Goal: Task Accomplishment & Management: Complete application form

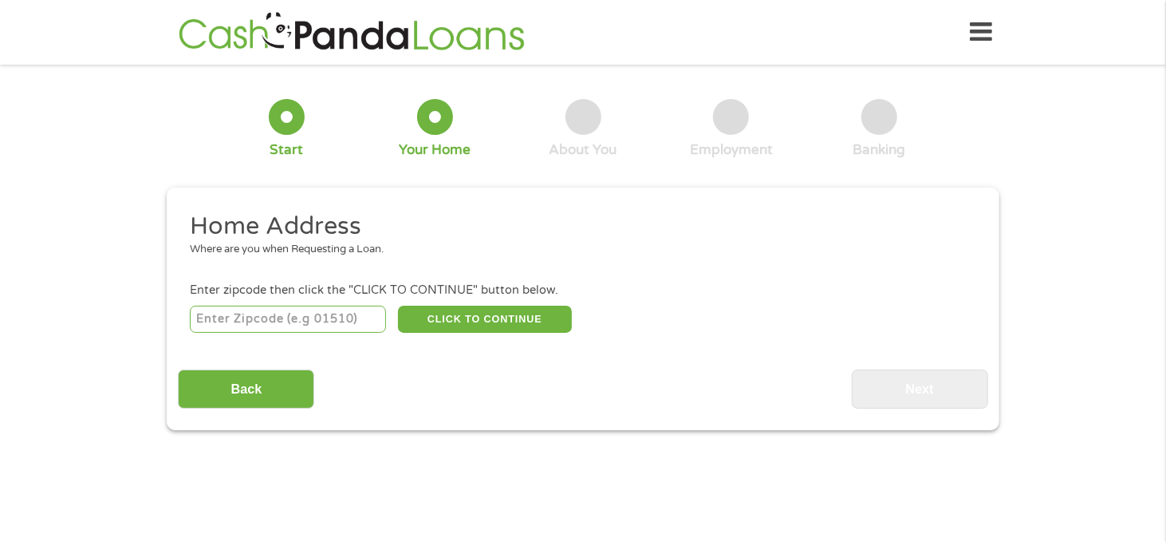
click at [276, 305] on div "CLICK TO CONTINUE Please recheck your Zipcode, it seems to be Incorrect" at bounding box center [583, 318] width 787 height 33
click at [270, 311] on input "number" at bounding box center [288, 319] width 197 height 27
type input "93454"
click at [467, 322] on button "CLICK TO CONTINUE" at bounding box center [485, 319] width 174 height 27
type input "93454"
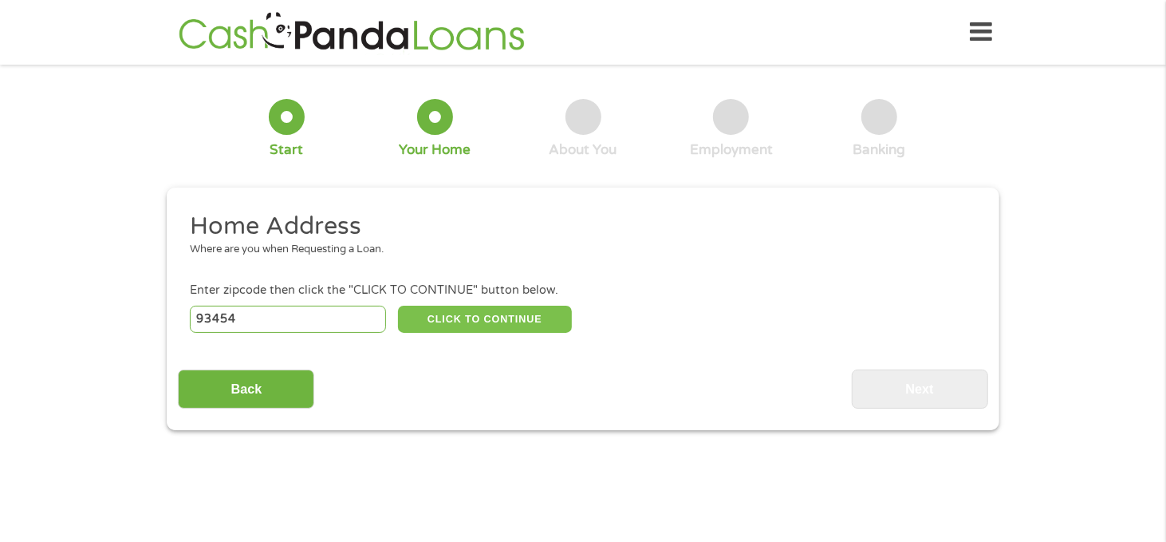
type input "Santa [PERSON_NAME]"
select select "[US_STATE]"
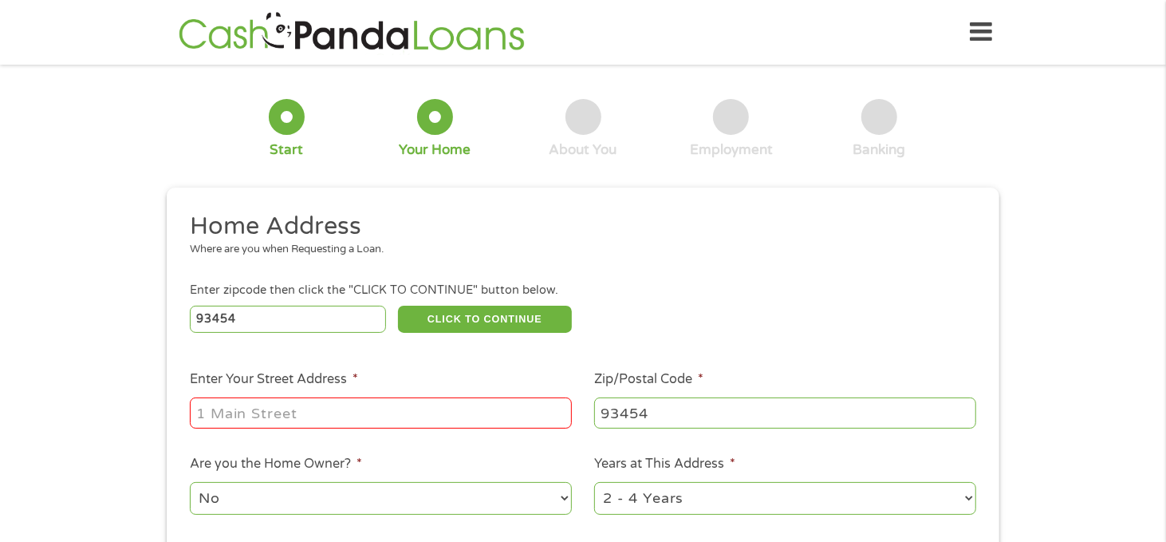
click at [266, 412] on input "Enter Your Street Address *" at bounding box center [381, 412] width 382 height 30
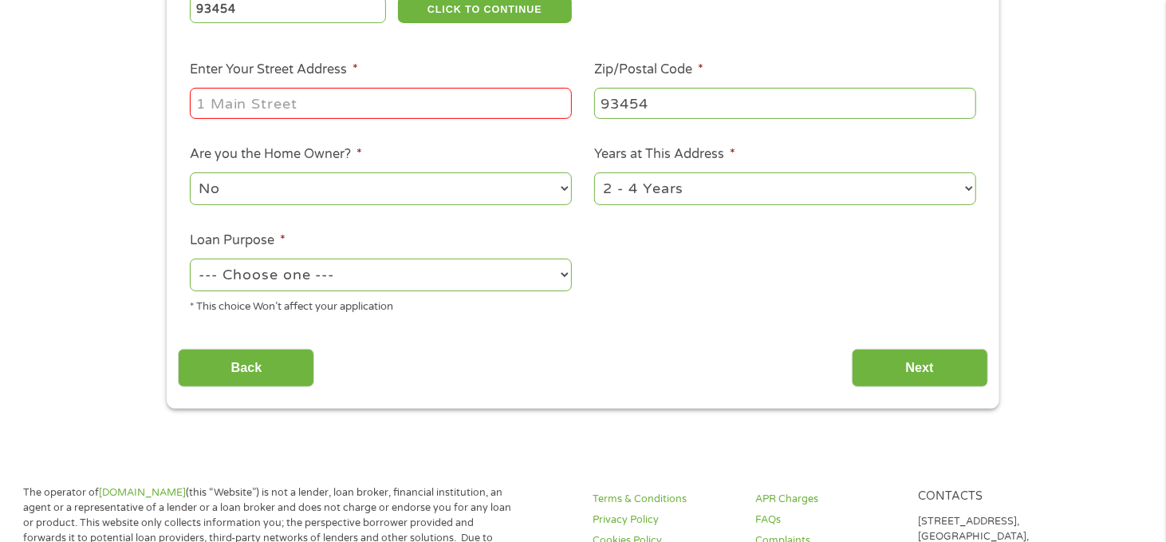
scroll to position [319, 0]
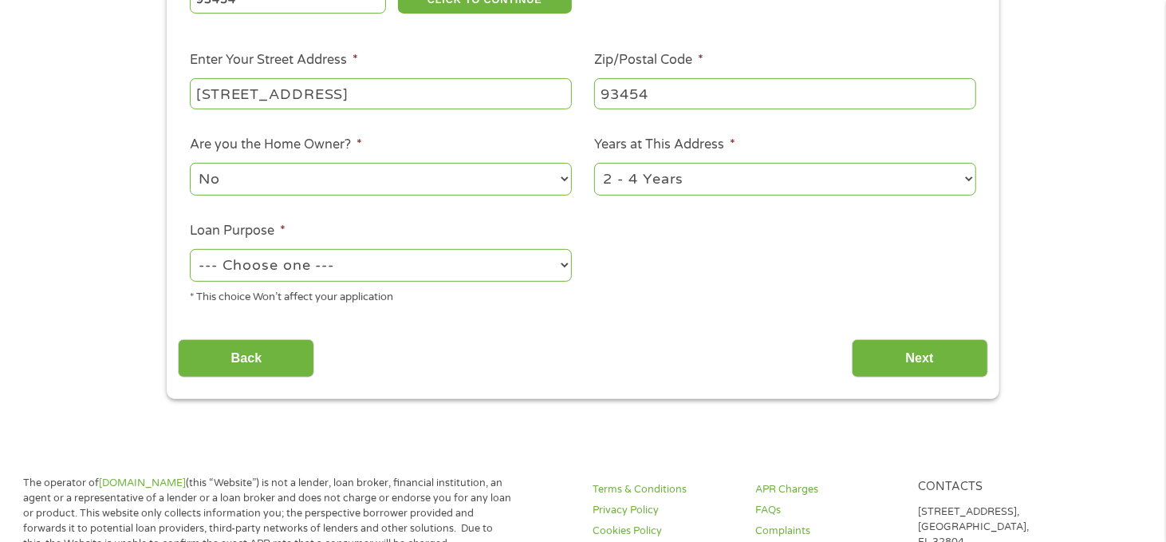
type input "[STREET_ADDRESS]"
click at [412, 270] on select "--- Choose one --- Pay Bills Debt Consolidation Home Improvement Major Purchase…" at bounding box center [381, 265] width 382 height 33
select select "paybills"
click at [190, 250] on select "--- Choose one --- Pay Bills Debt Consolidation Home Improvement Major Purchase…" at bounding box center [381, 265] width 382 height 33
click at [951, 353] on input "Next" at bounding box center [920, 358] width 136 height 39
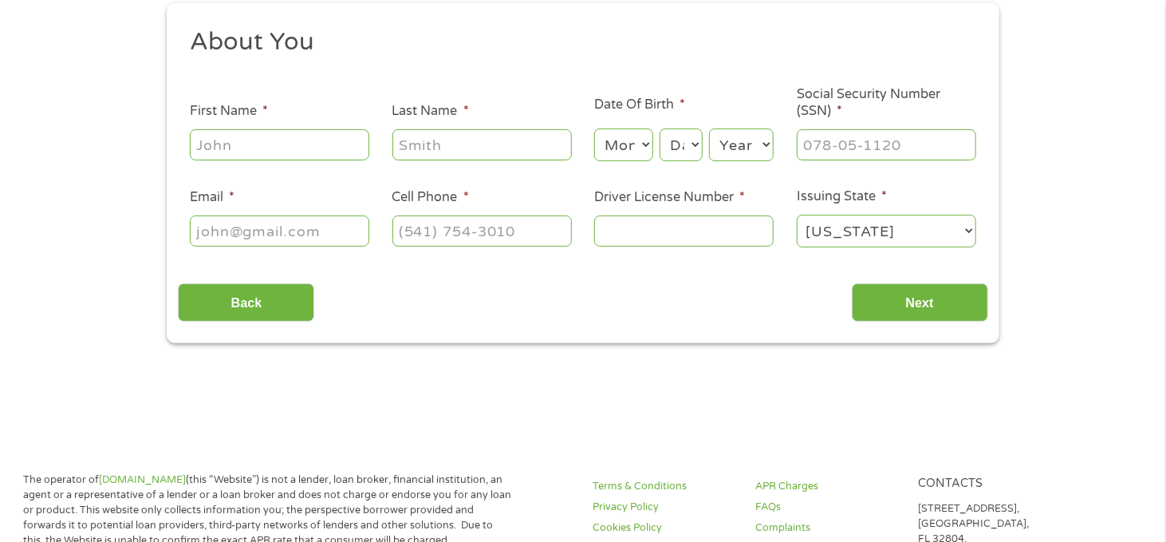
scroll to position [0, 0]
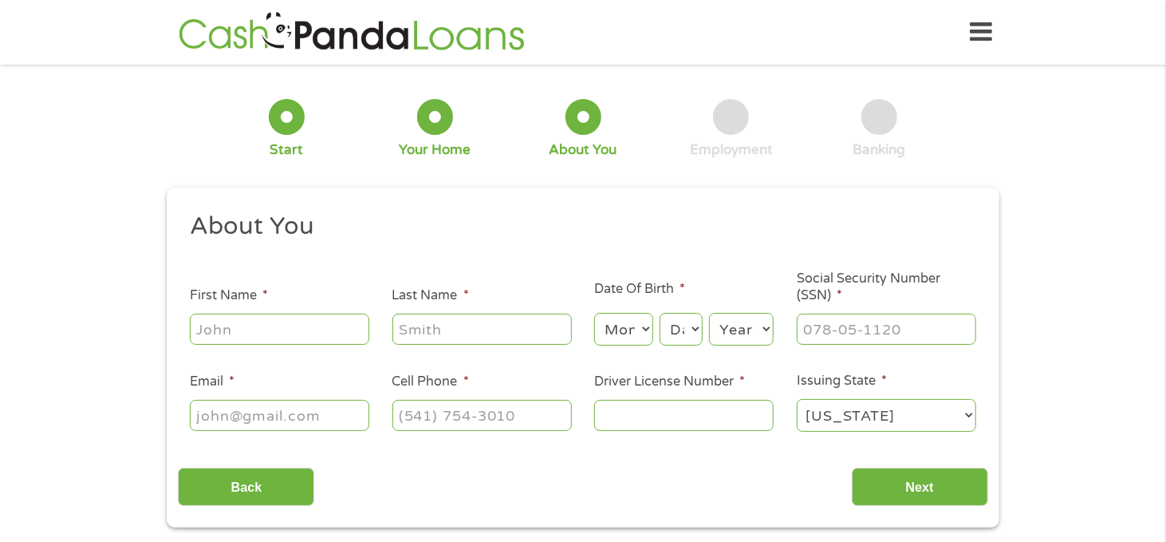
click at [266, 318] on input "First Name *" at bounding box center [280, 329] width 180 height 30
type input "[PERSON_NAME]"
click at [644, 333] on select "Month 1 2 3 4 5 6 7 8 9 10 11 12" at bounding box center [623, 329] width 58 height 33
select select "9"
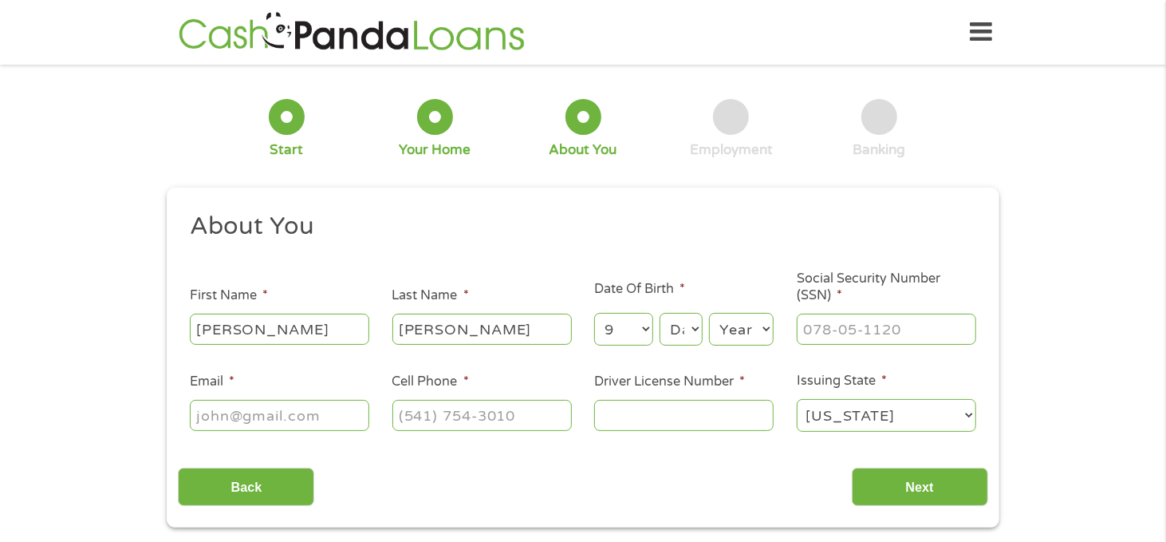
click at [594, 314] on select "Month 1 2 3 4 5 6 7 8 9 10 11 12" at bounding box center [623, 329] width 58 height 33
click at [693, 341] on select "Day 1 2 3 4 5 6 7 8 9 10 11 12 13 14 15 16 17 18 19 20 21 22 23 24 25 26 27 28 …" at bounding box center [681, 329] width 43 height 33
select select "3"
click at [660, 314] on select "Day 1 2 3 4 5 6 7 8 9 10 11 12 13 14 15 16 17 18 19 20 21 22 23 24 25 26 27 28 …" at bounding box center [681, 329] width 43 height 33
drag, startPoint x: 734, startPoint y: 345, endPoint x: 736, endPoint y: 337, distance: 8.1
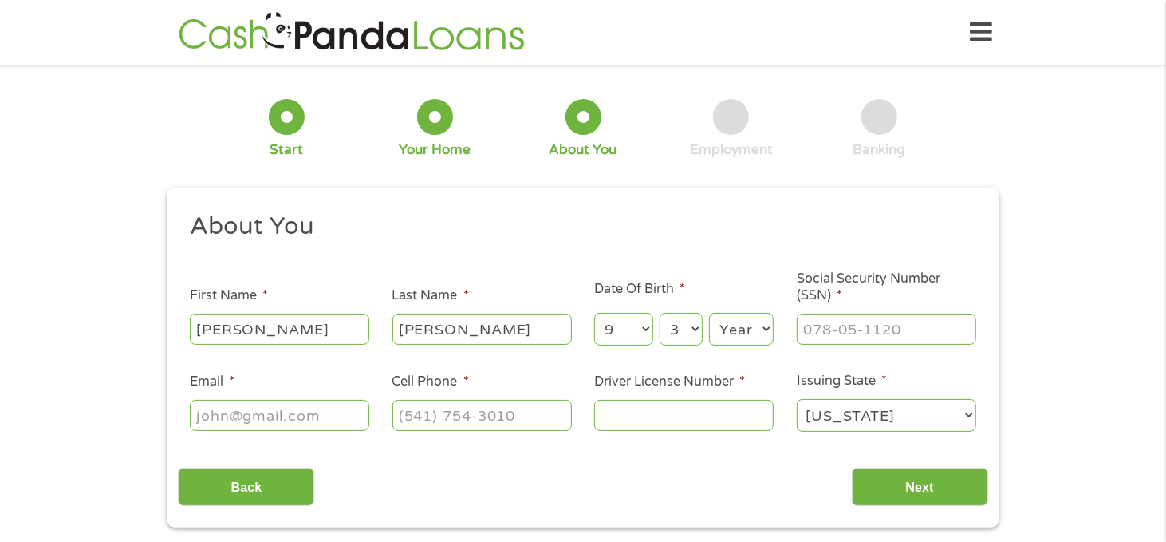
click at [734, 345] on select "Year [DATE] 2006 2005 2004 2003 2002 2001 2000 1999 1998 1997 1996 1995 1994 19…" at bounding box center [741, 329] width 65 height 33
select select "1993"
click at [709, 314] on select "Year [DATE] 2006 2005 2004 2003 2002 2001 2000 1999 1998 1997 1996 1995 1994 19…" at bounding box center [741, 329] width 65 height 33
click at [842, 324] on input "___-__-____" at bounding box center [887, 329] width 180 height 30
type input "617-70-4461"
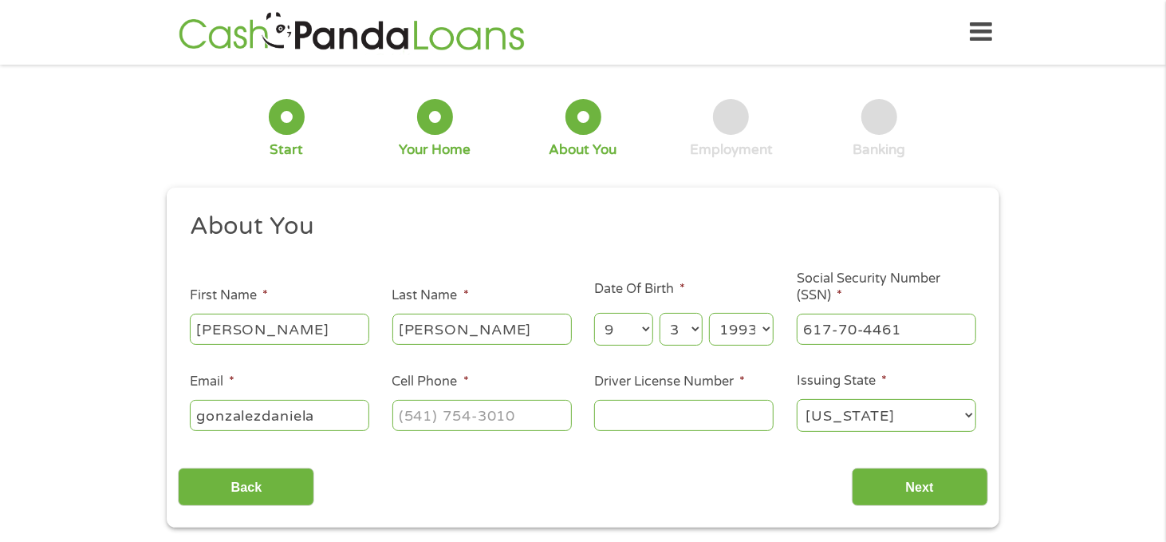
type input "gonzalezdaniela"
type input "[PHONE_NUMBER]"
type input "E231730"
select select "[US_STATE]"
click at [909, 487] on input "Next" at bounding box center [920, 487] width 136 height 39
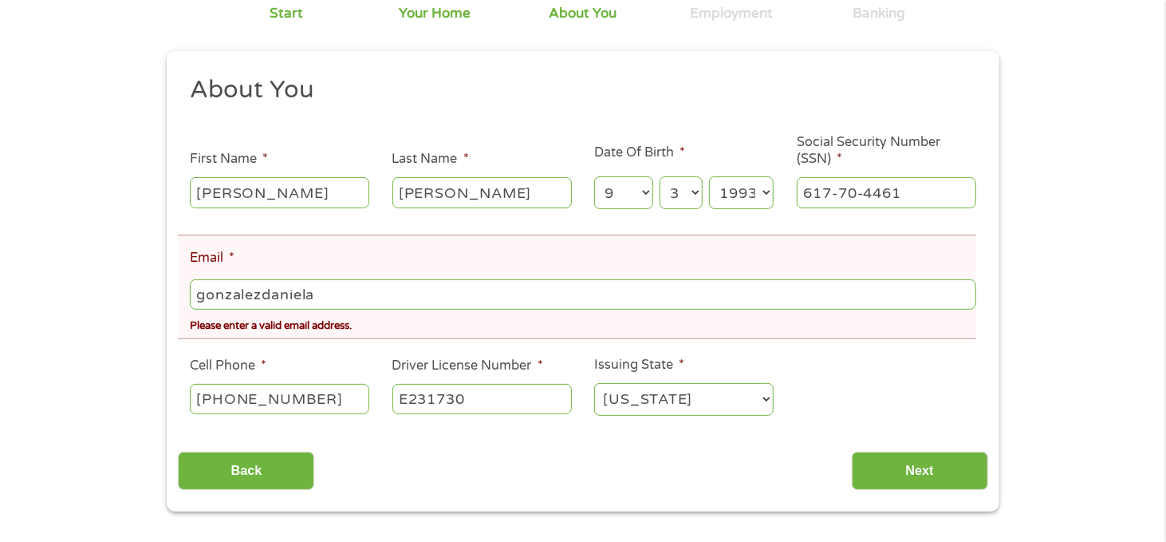
scroll to position [399, 0]
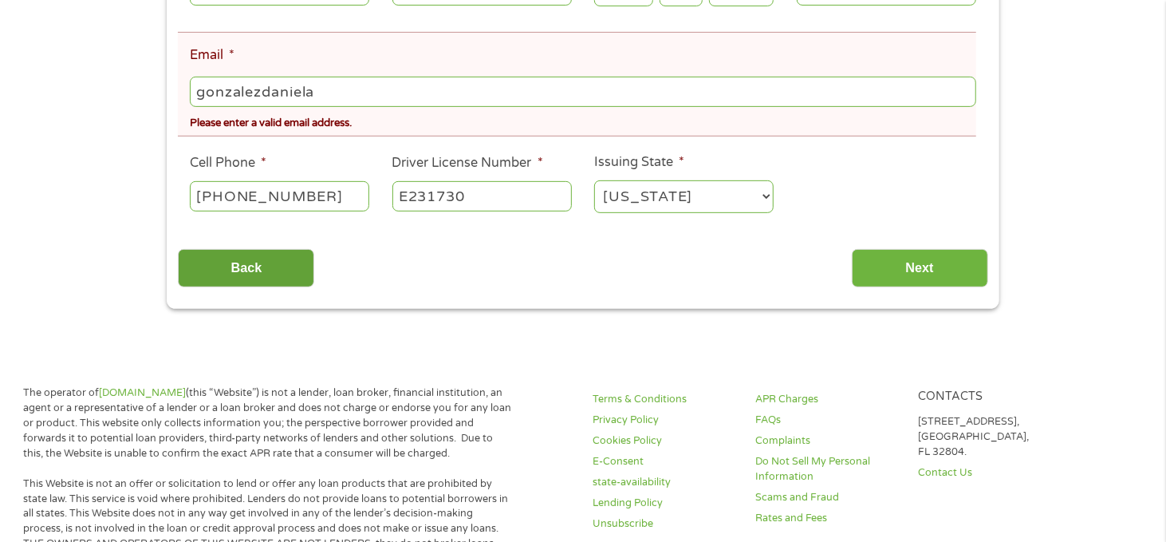
click at [261, 287] on input "Back" at bounding box center [246, 268] width 136 height 39
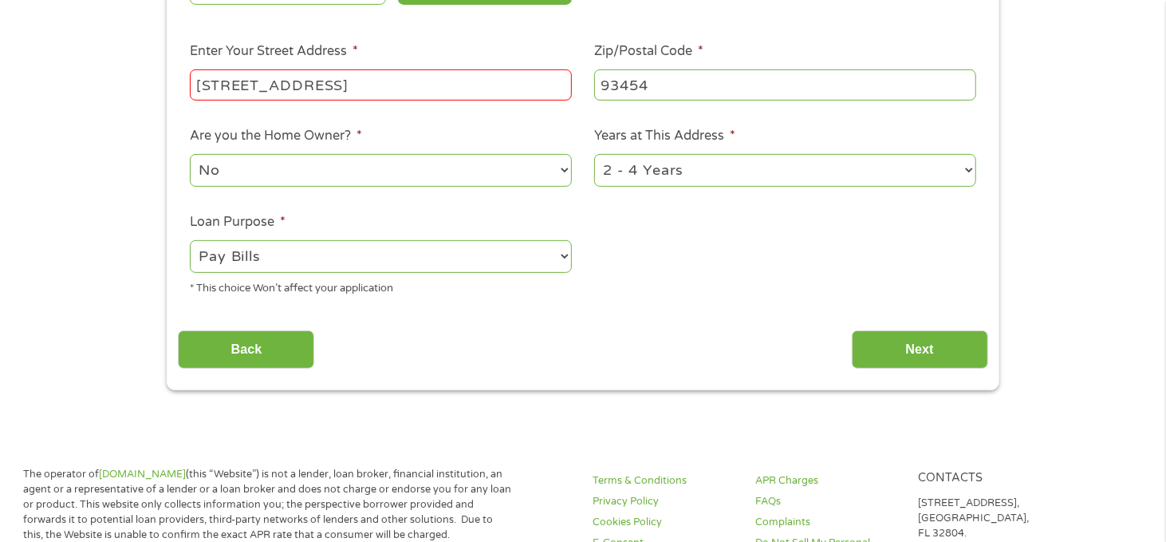
scroll to position [160, 0]
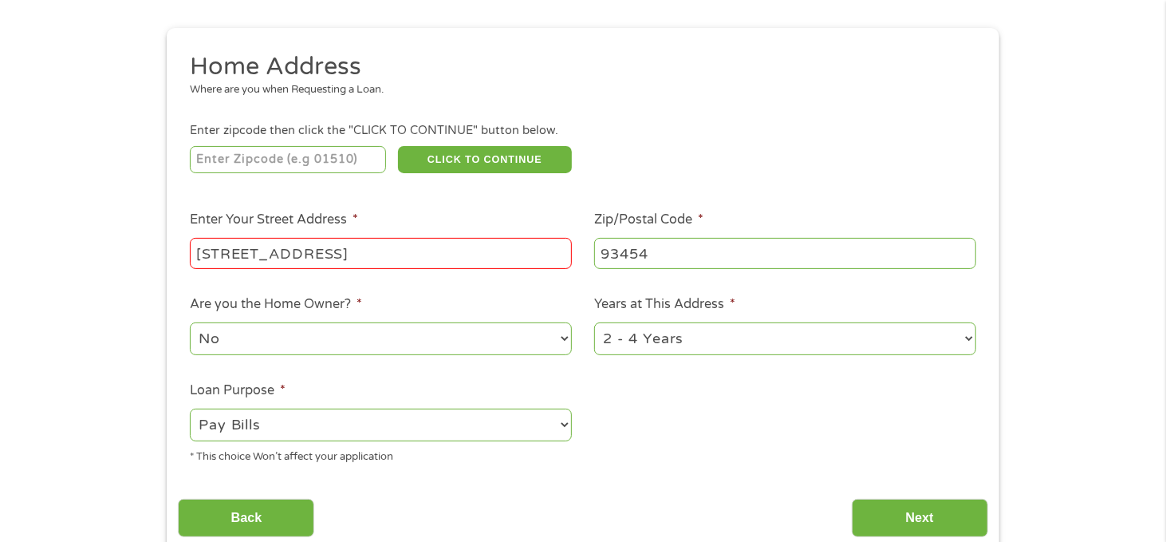
click at [327, 268] on input "[STREET_ADDRESS]" at bounding box center [381, 253] width 382 height 30
click at [336, 256] on input "[STREET_ADDRESS]" at bounding box center [381, 253] width 382 height 30
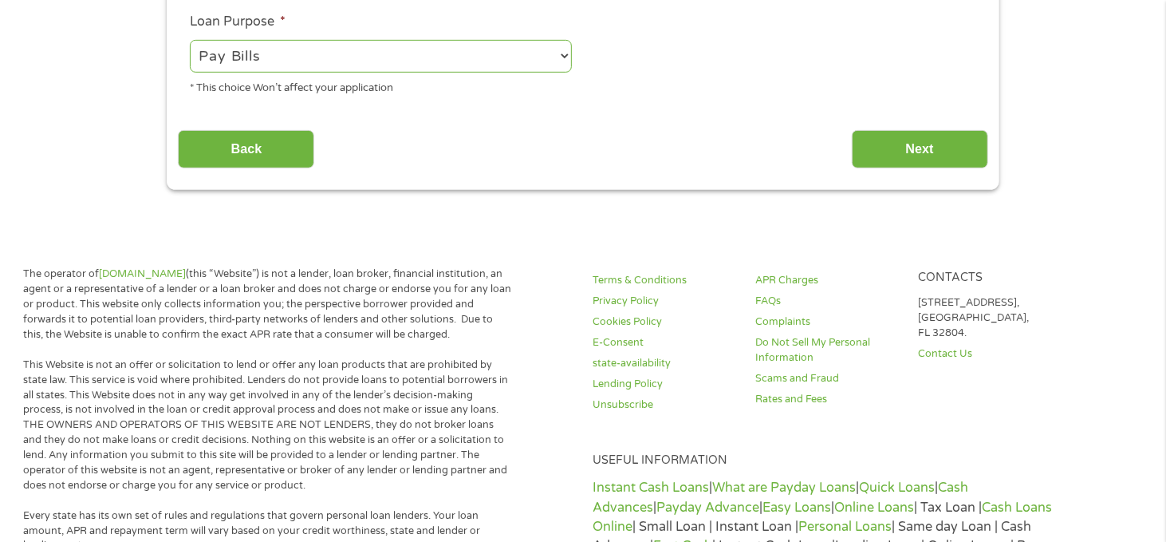
scroll to position [399, 0]
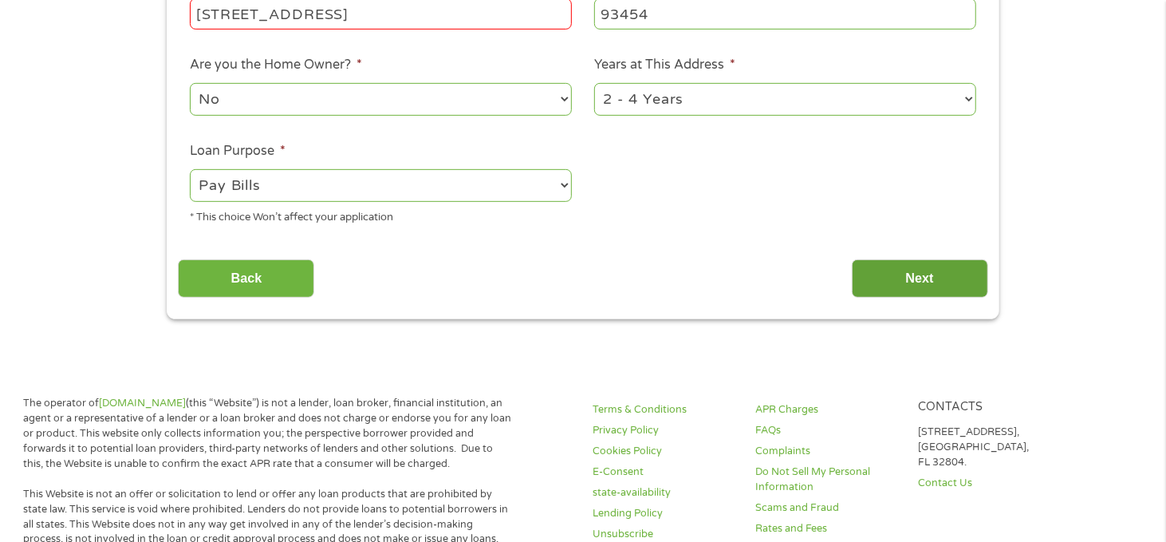
click at [902, 281] on input "Next" at bounding box center [920, 278] width 136 height 39
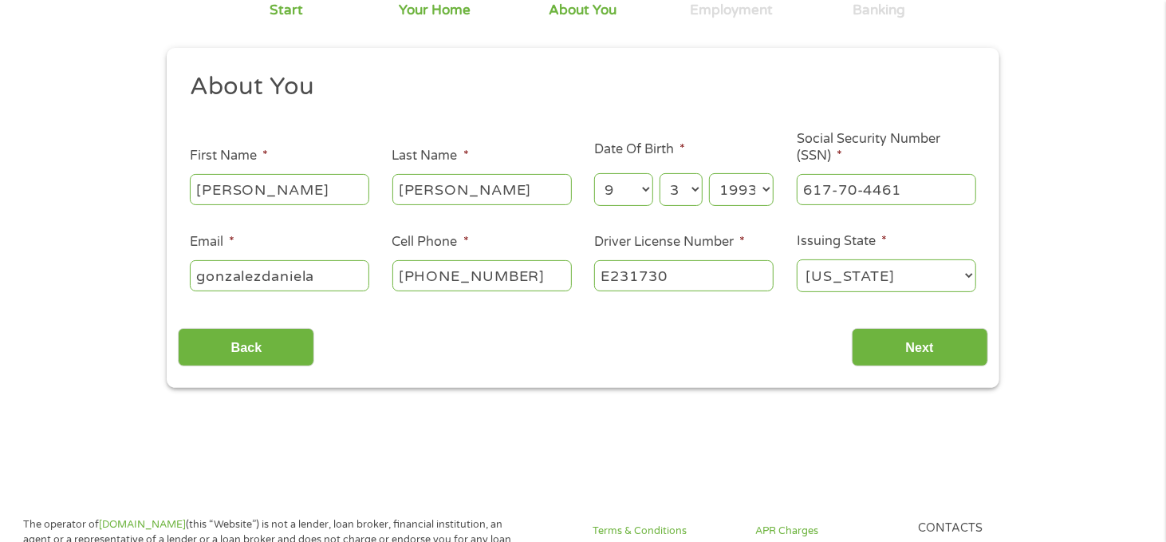
scroll to position [0, 0]
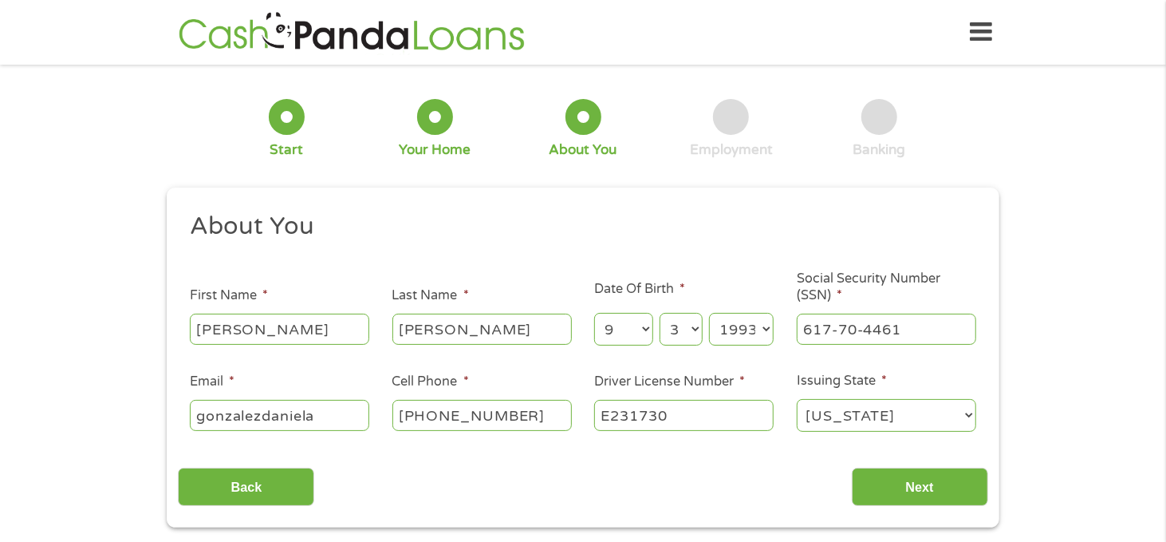
click at [772, 421] on input "E231730" at bounding box center [684, 415] width 180 height 30
type input "E2317309"
click at [972, 497] on input "Next" at bounding box center [920, 487] width 136 height 39
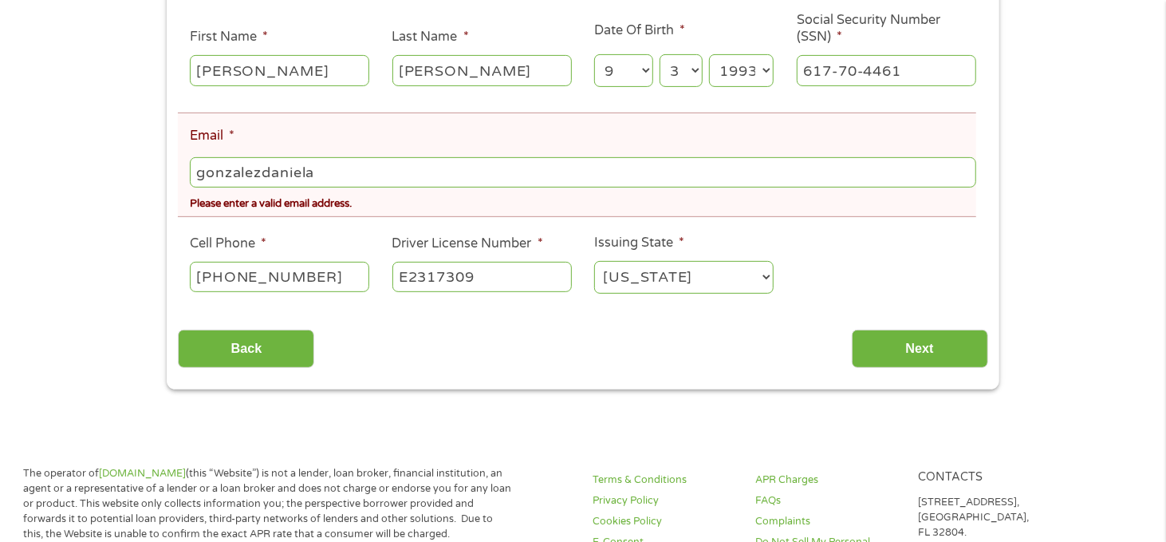
scroll to position [319, 0]
click at [319, 163] on input "gonzalezdaniela" at bounding box center [583, 171] width 787 height 30
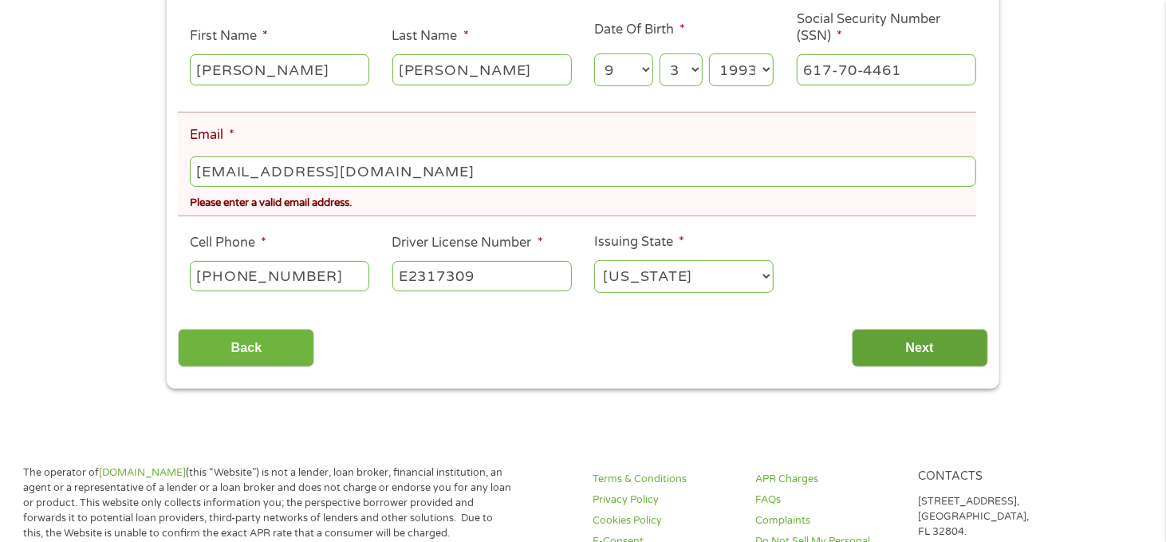
type input "[EMAIL_ADDRESS][DOMAIN_NAME]"
click at [896, 330] on input "Next" at bounding box center [920, 348] width 136 height 39
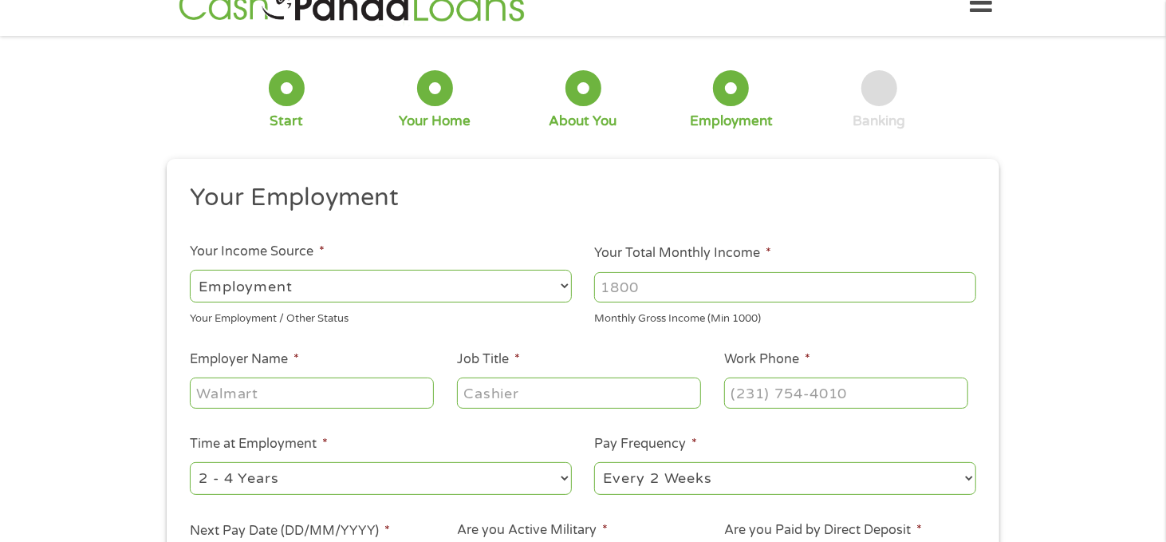
scroll to position [0, 0]
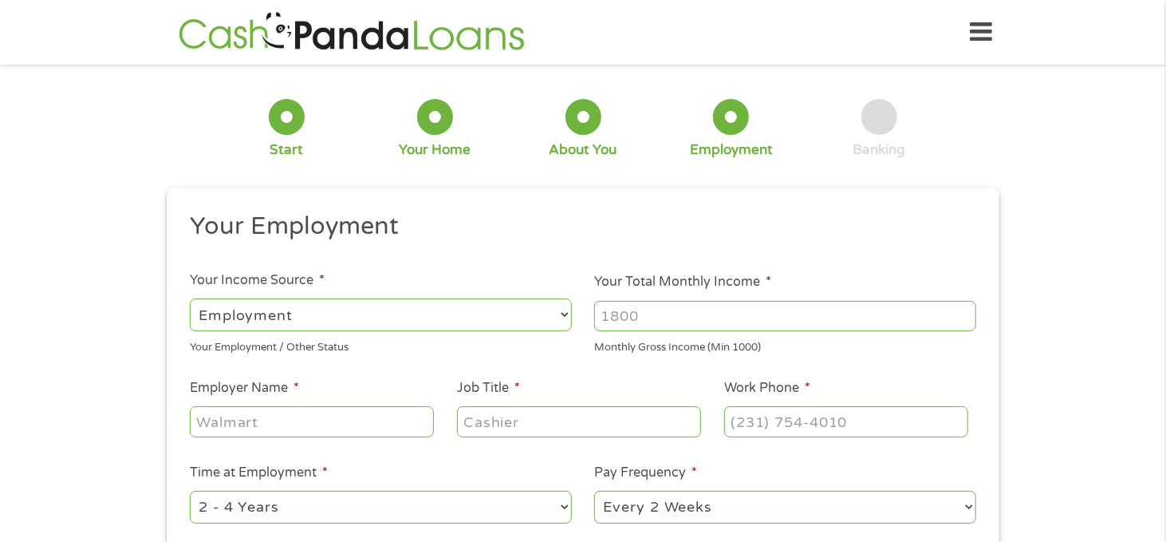
click at [664, 312] on input "Your Total Monthly Income *" at bounding box center [785, 316] width 382 height 30
type input "6"
type input "5000"
click at [260, 424] on input "Employer Name *" at bounding box center [312, 421] width 244 height 30
type input "C"
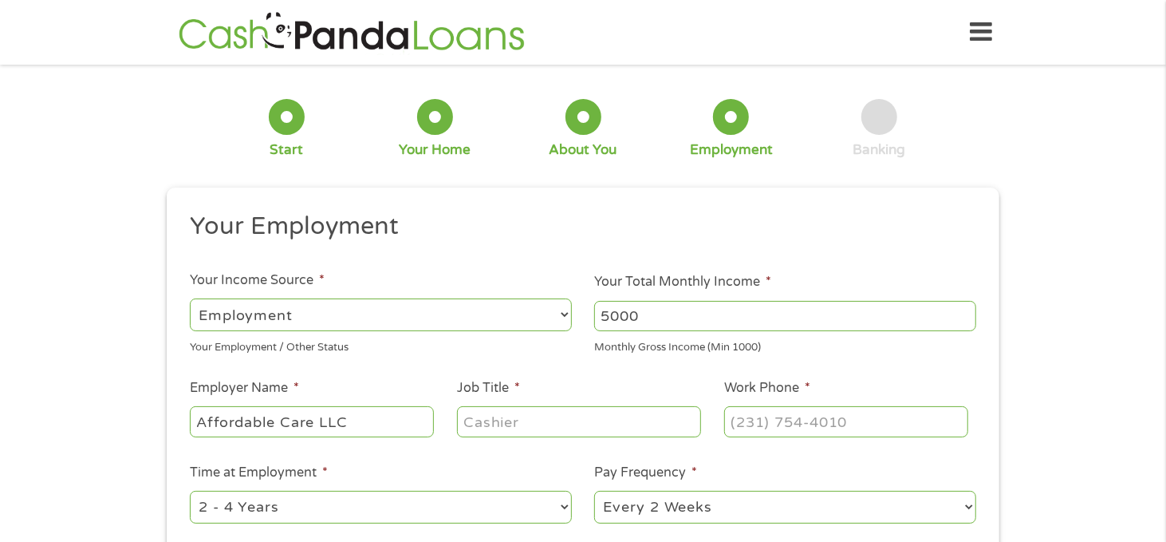
type input "Affordable Care LLC"
type input "Treatment Coordinator"
type input "[PHONE_NUMBER]"
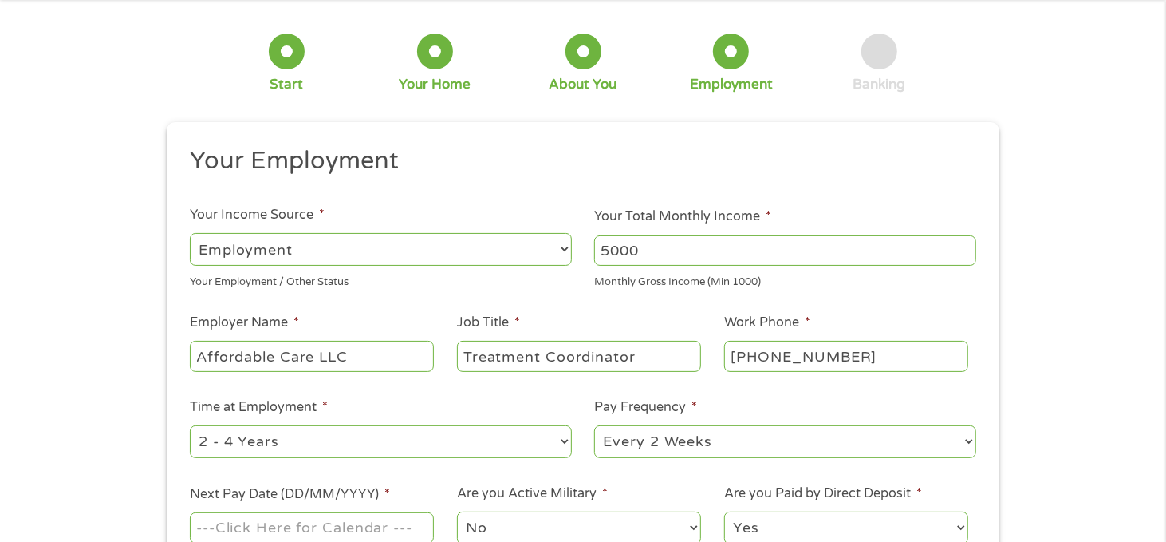
scroll to position [160, 0]
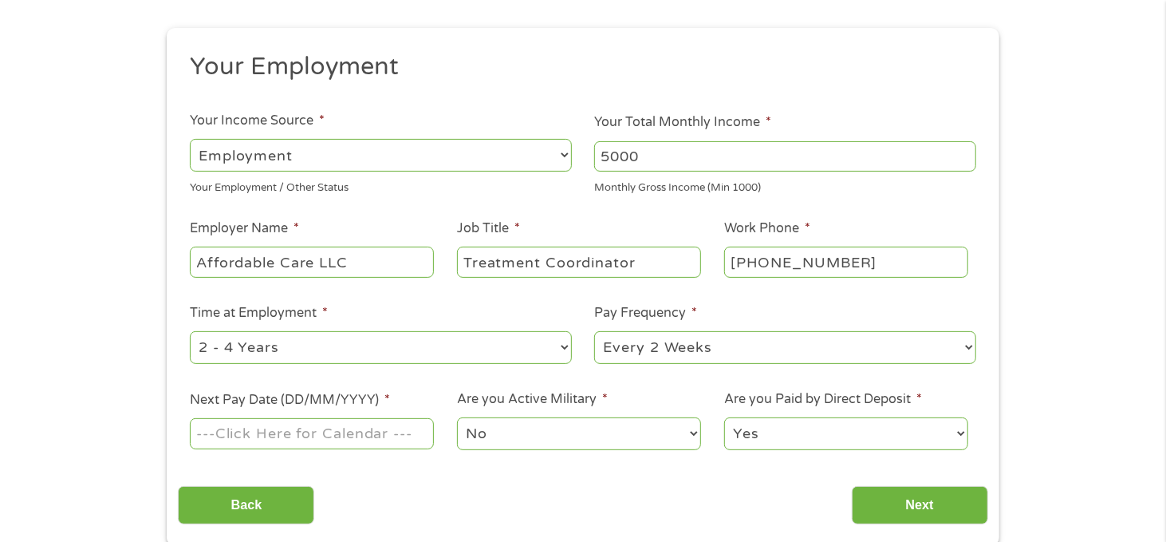
click at [256, 443] on input "Next Pay Date (DD/MM/YYYY) *" at bounding box center [312, 433] width 244 height 30
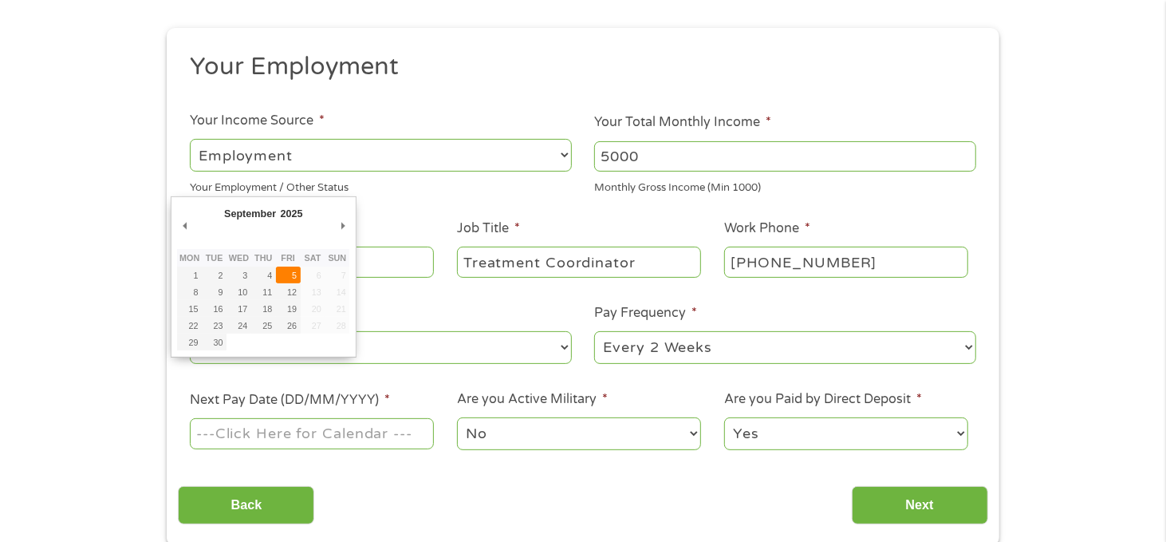
type input "[DATE]"
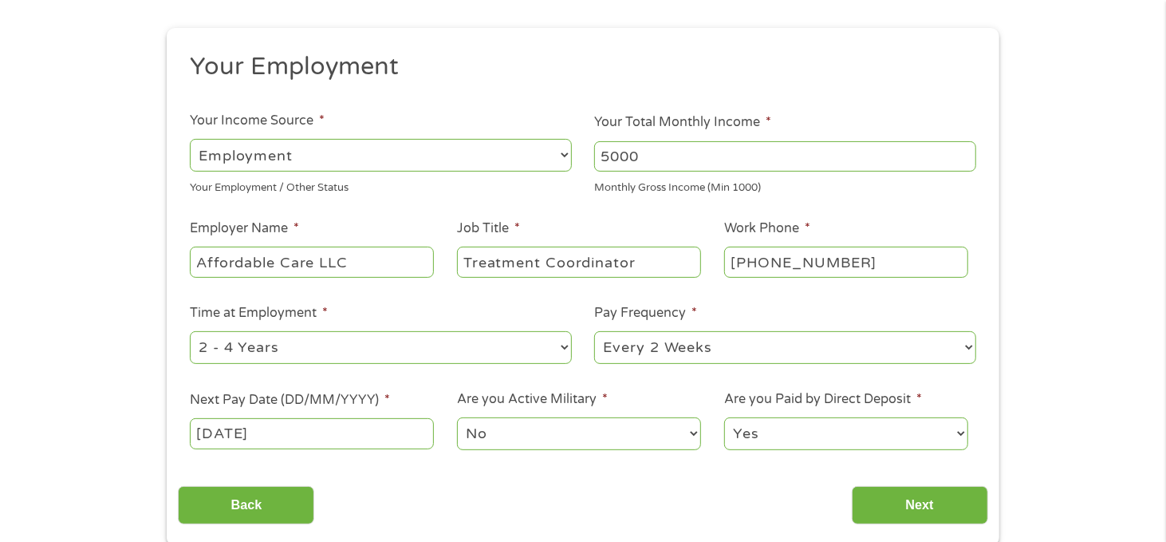
click at [852, 448] on select "Yes No" at bounding box center [846, 433] width 244 height 33
click at [912, 519] on input "Next" at bounding box center [920, 505] width 136 height 39
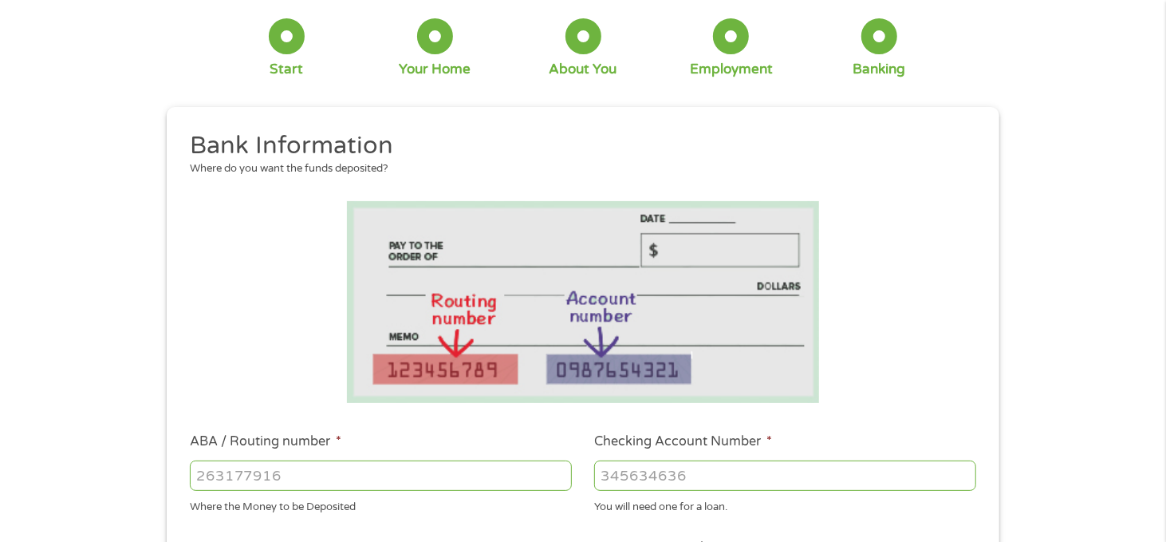
scroll to position [0, 0]
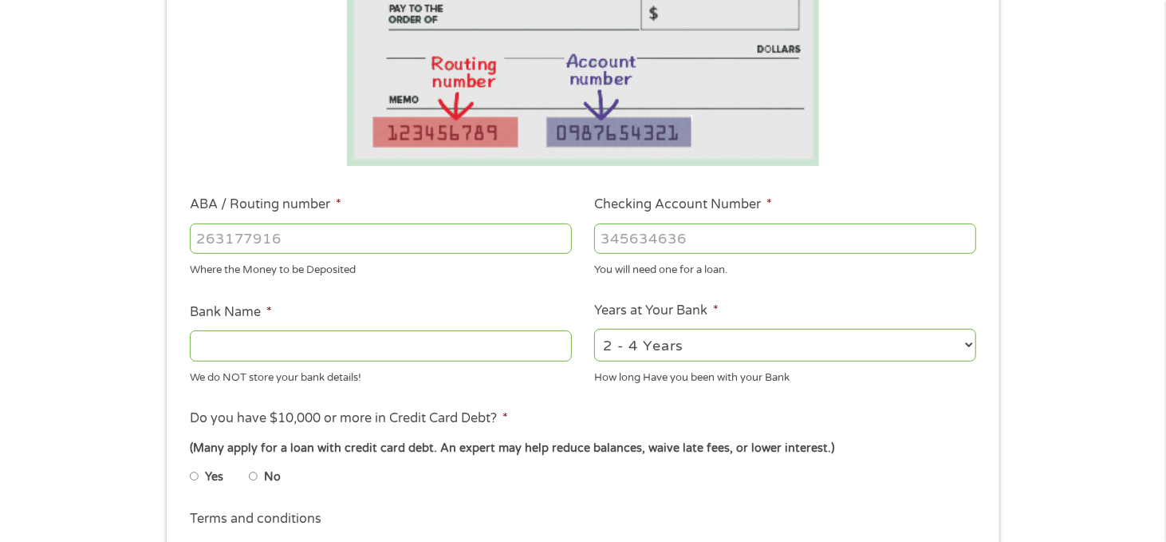
scroll to position [319, 0]
click at [255, 227] on input "ABA / Routing number *" at bounding box center [381, 237] width 382 height 30
type input "151000358"
click at [282, 353] on input "Bank Name *" at bounding box center [381, 344] width 382 height 30
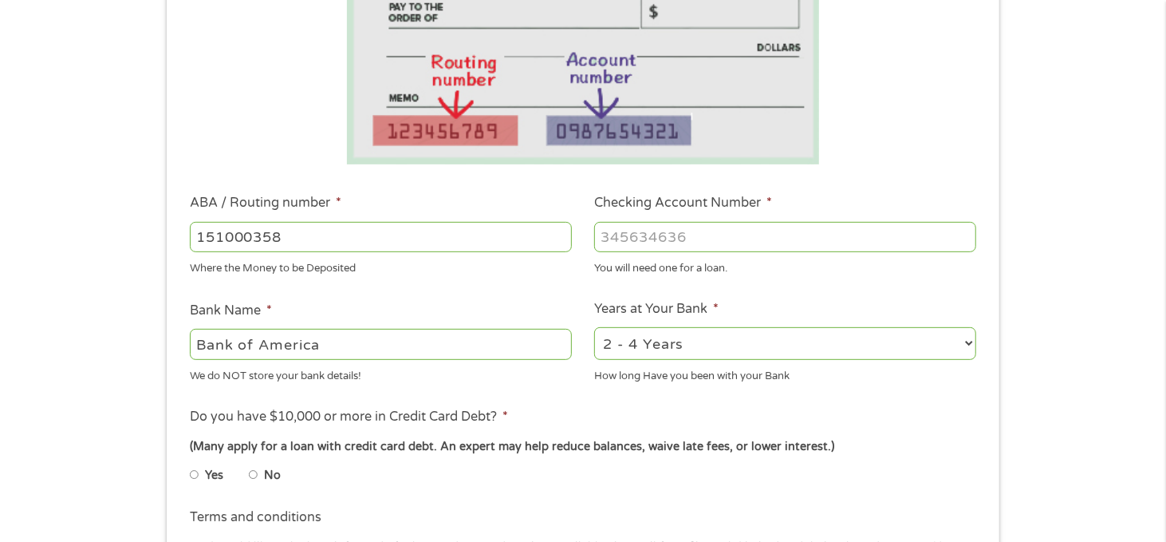
type input "Bank of America"
click at [633, 246] on input "Checking Account Number *" at bounding box center [785, 237] width 382 height 30
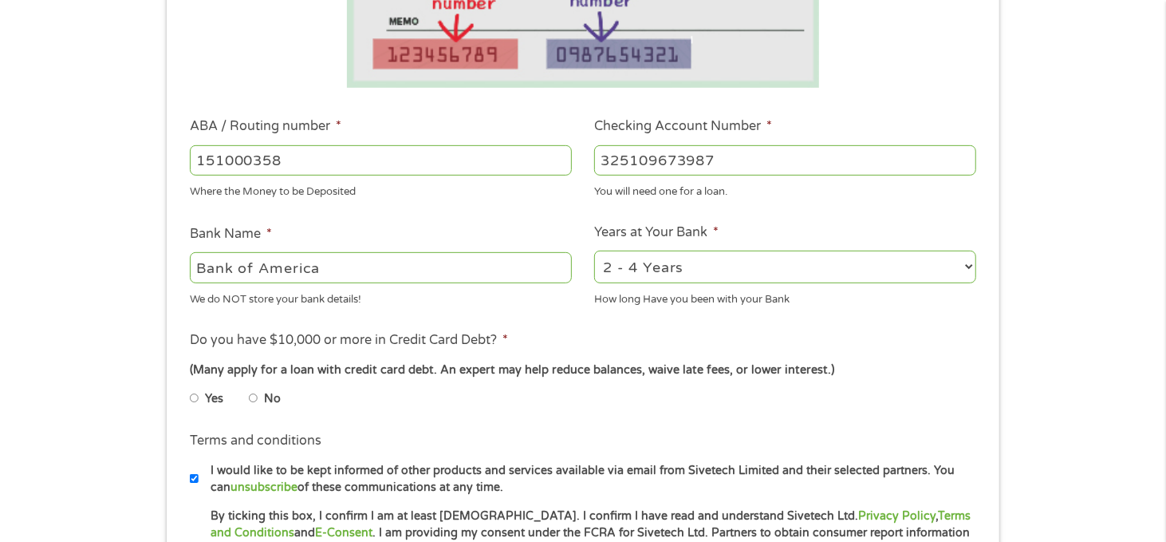
scroll to position [479, 0]
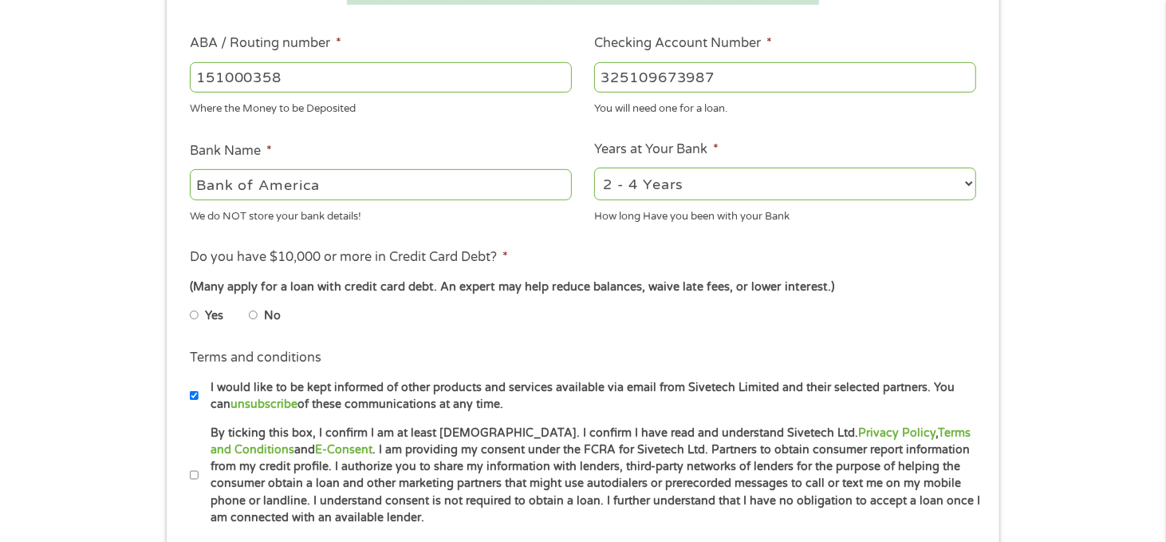
type input "325109673987"
click at [258, 313] on input "No" at bounding box center [254, 315] width 10 height 26
radio input "true"
click at [245, 313] on li "Yes" at bounding box center [219, 315] width 59 height 31
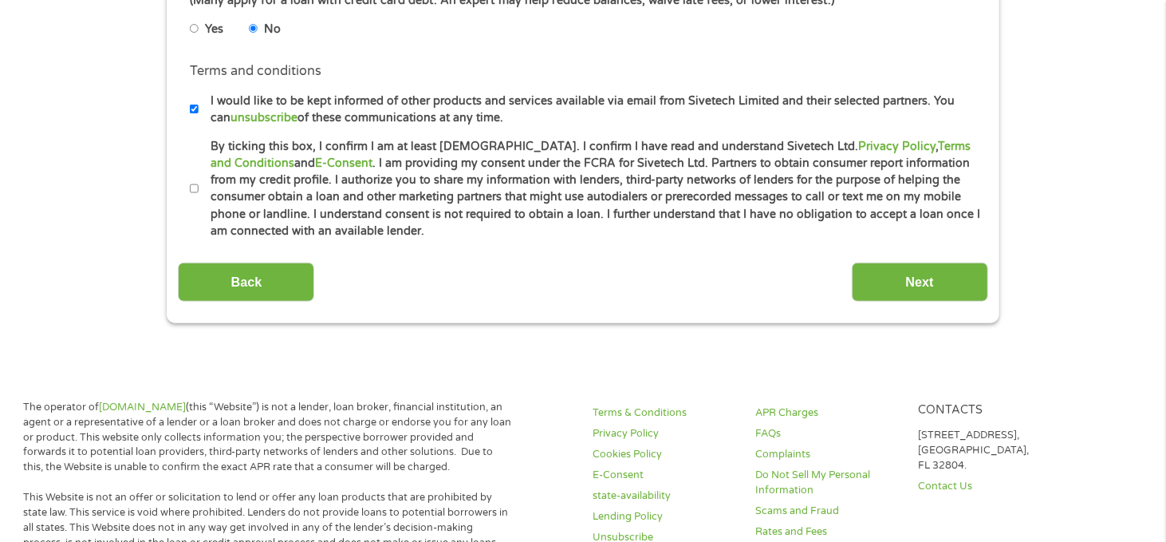
scroll to position [798, 0]
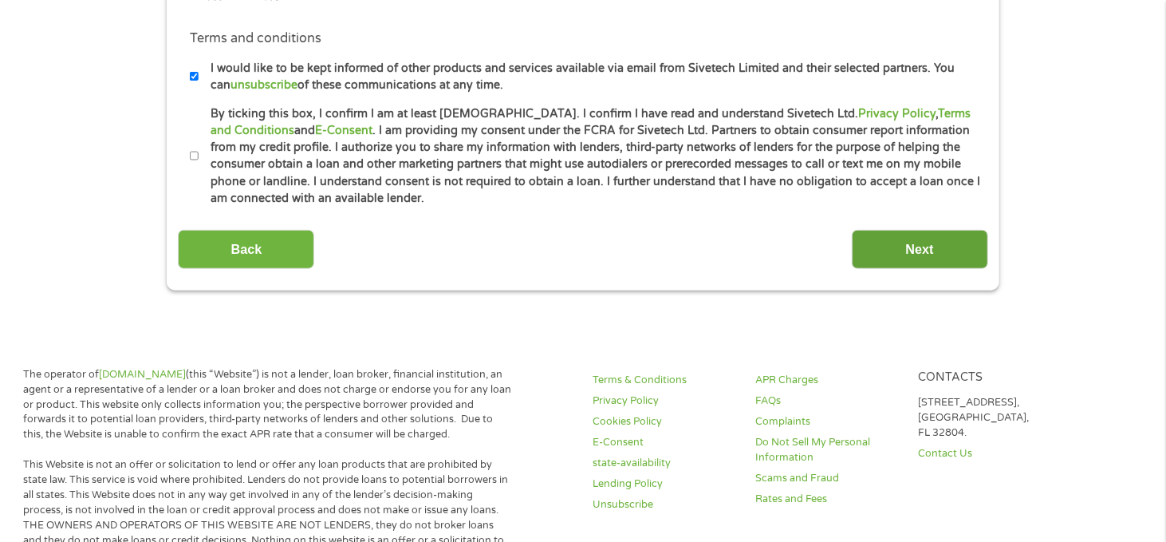
click at [917, 236] on input "Next" at bounding box center [920, 249] width 136 height 39
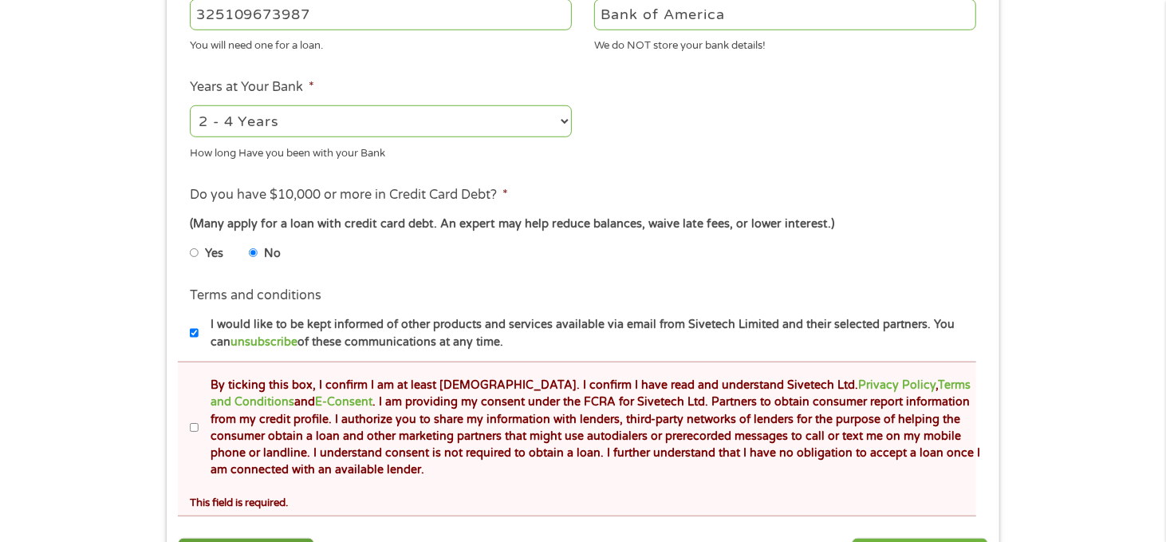
scroll to position [878, 0]
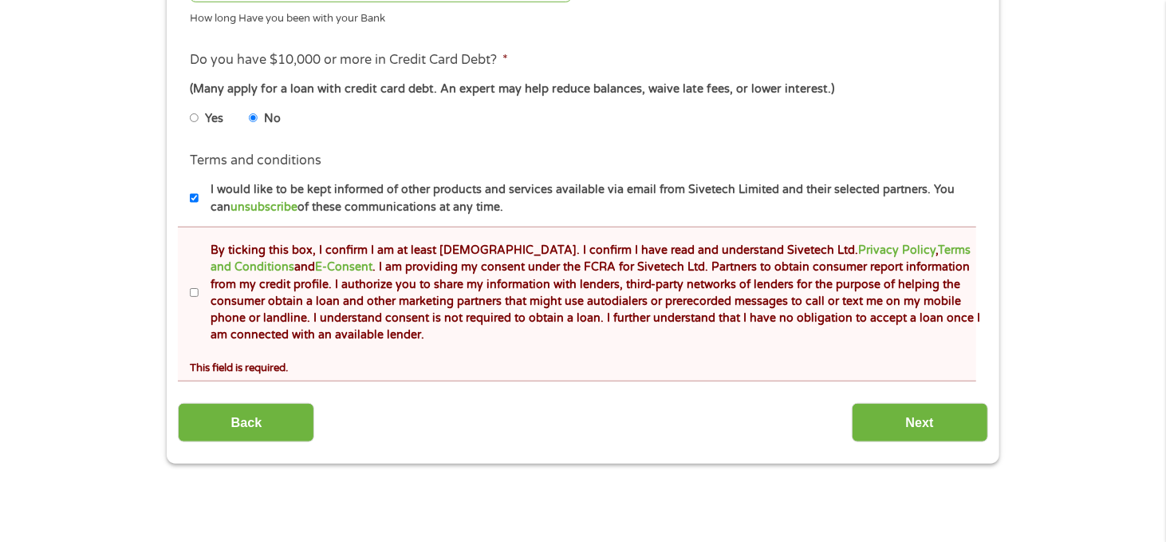
click at [199, 289] on label "By ticking this box, I confirm I am at least [DEMOGRAPHIC_DATA]. I confirm I ha…" at bounding box center [590, 293] width 783 height 102
click at [199, 289] on input "By ticking this box, I confirm I am at least [DEMOGRAPHIC_DATA]. I confirm I ha…" at bounding box center [195, 293] width 10 height 26
checkbox input "true"
click at [946, 424] on input "Next" at bounding box center [920, 422] width 136 height 39
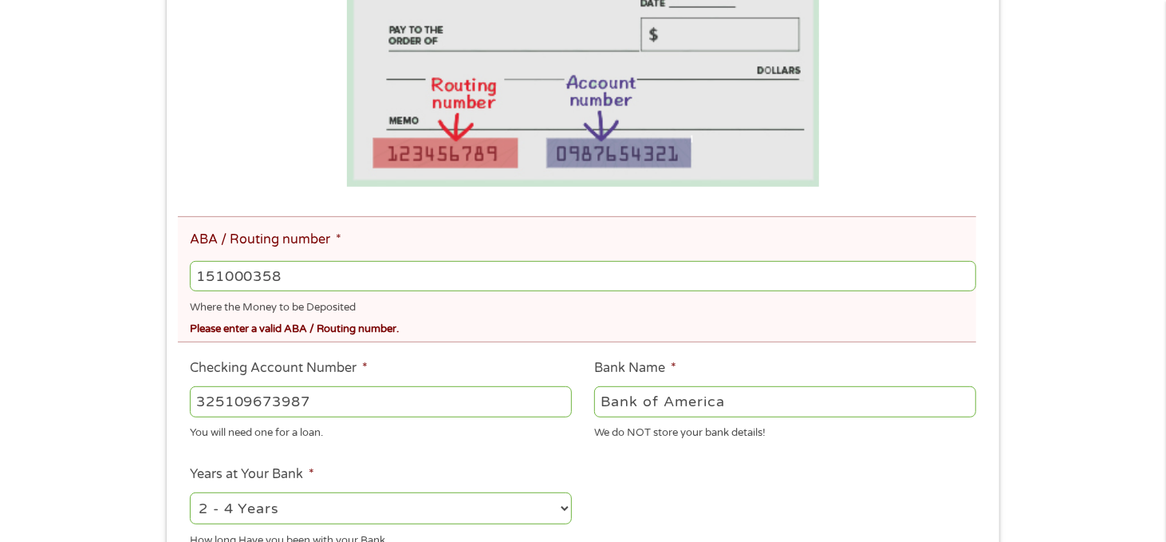
scroll to position [399, 0]
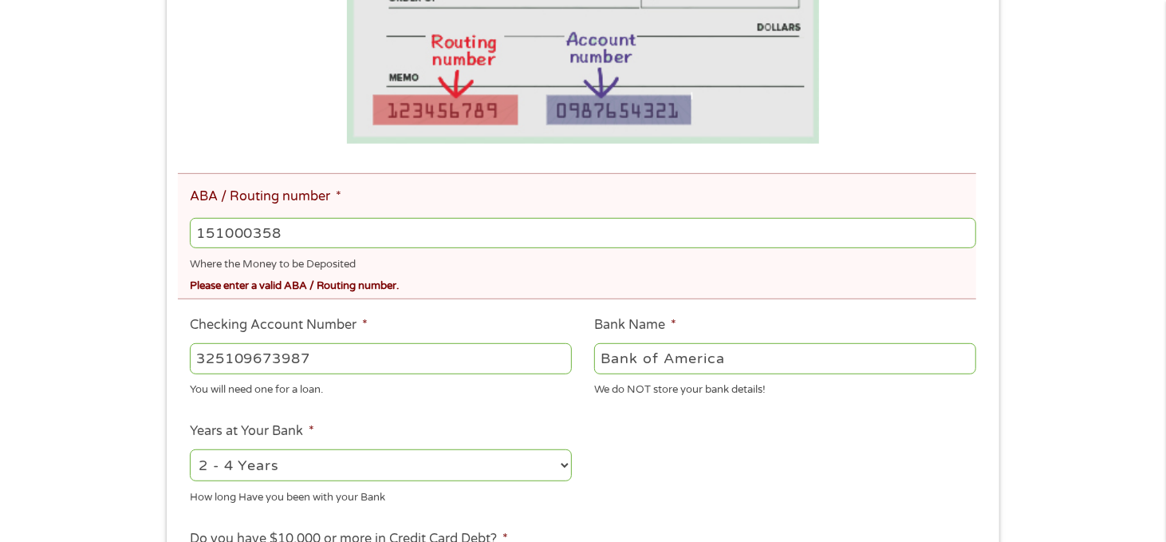
drag, startPoint x: 356, startPoint y: 243, endPoint x: 146, endPoint y: 223, distance: 210.8
click at [146, 223] on div "There was a problem with your submission. Please review the fields below. 1 Sta…" at bounding box center [583, 283] width 1166 height 1213
type input "121000358"
type input "BANK OF AMERICA NA"
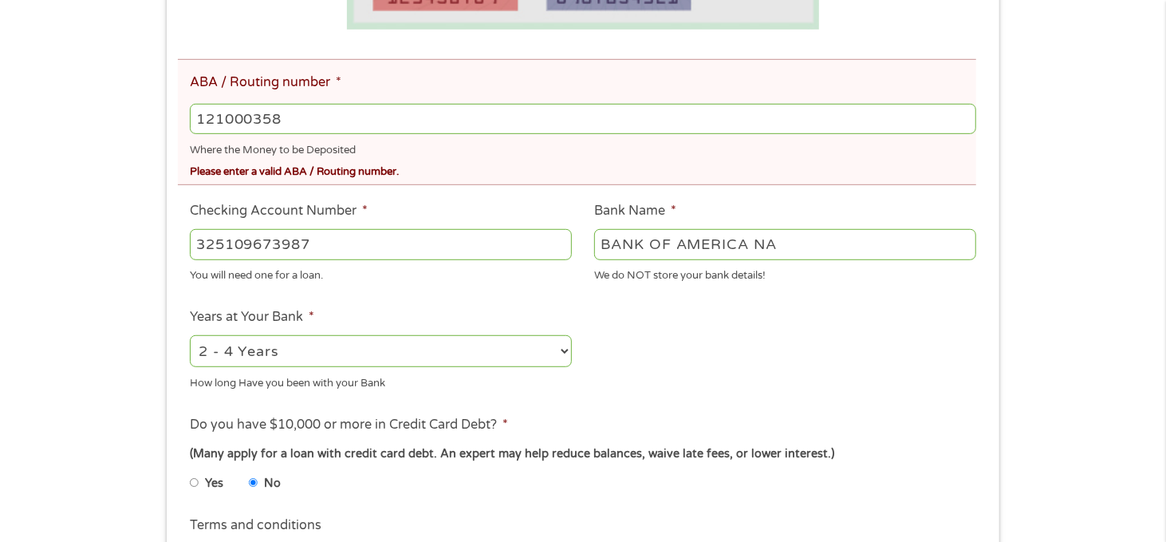
scroll to position [638, 0]
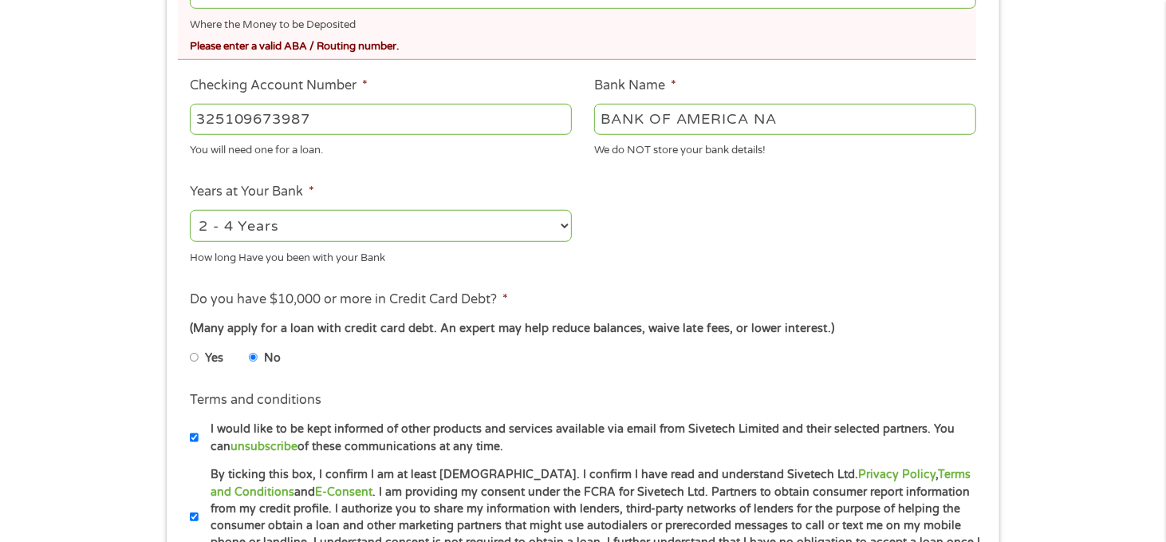
type input "121000358"
click at [690, 278] on ul "Bank Information Where do you want the funds deposited? ABA / Routing number * …" at bounding box center [583, 100] width 810 height 936
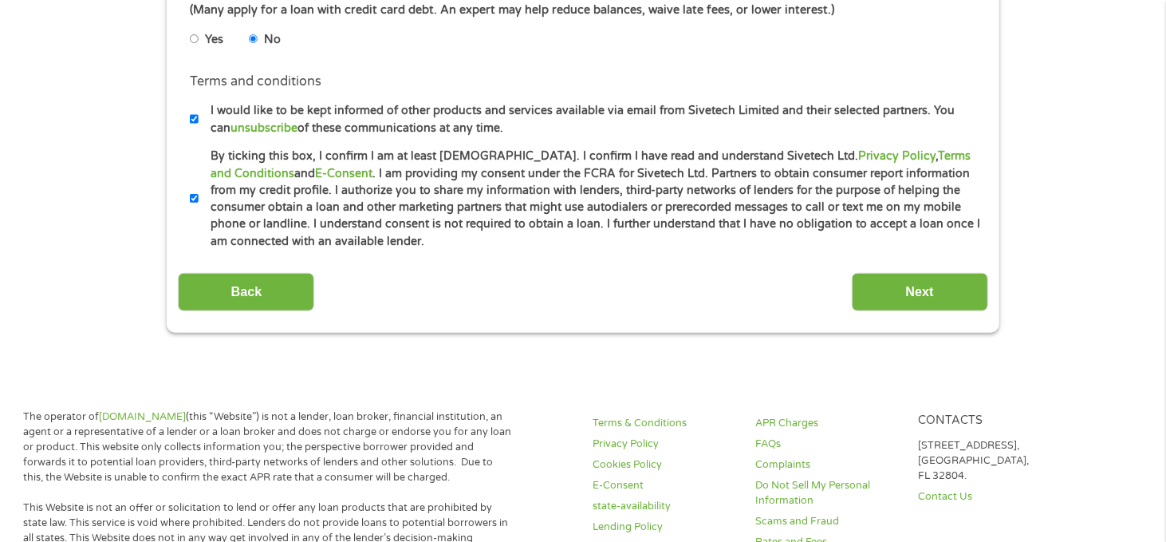
scroll to position [1197, 0]
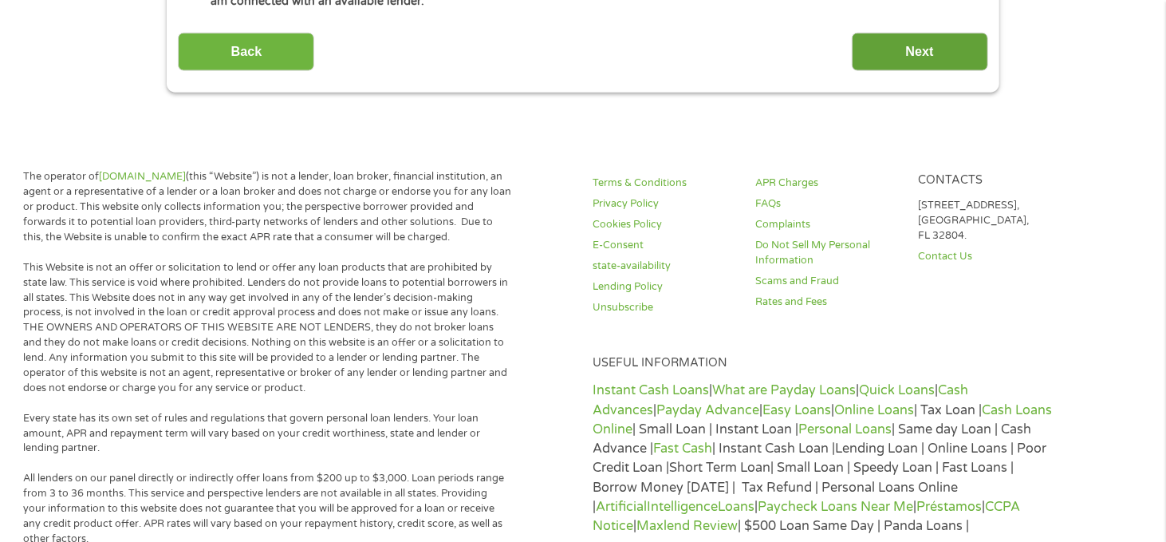
click at [906, 38] on input "Next" at bounding box center [920, 52] width 136 height 39
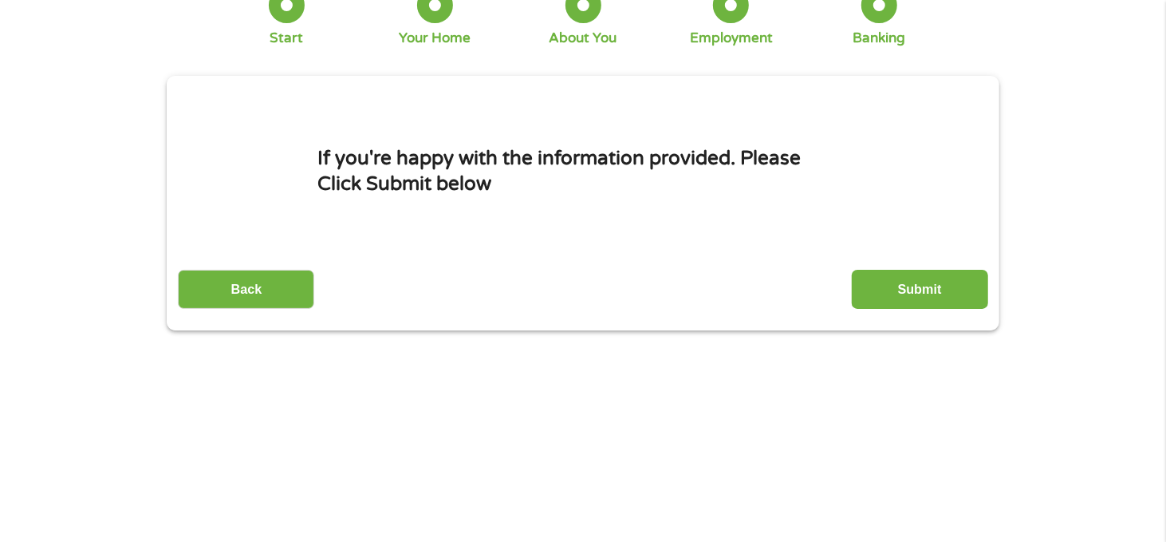
scroll to position [0, 0]
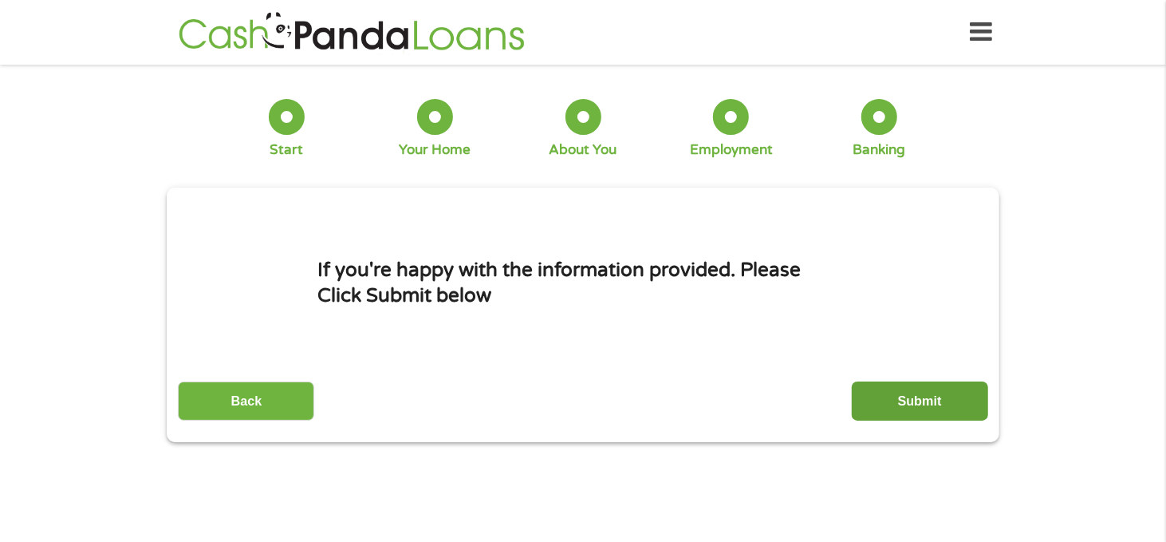
click at [915, 399] on input "Submit" at bounding box center [920, 400] width 136 height 39
